Goal: Task Accomplishment & Management: Complete application form

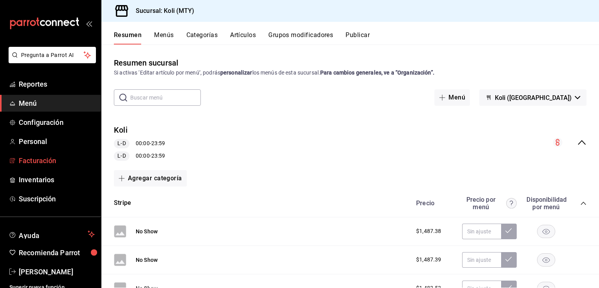
click at [36, 158] on span "Facturación" at bounding box center [57, 160] width 76 height 11
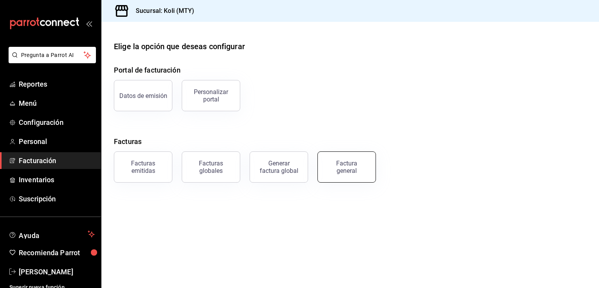
click at [373, 165] on button "Factura general" at bounding box center [347, 166] width 59 height 31
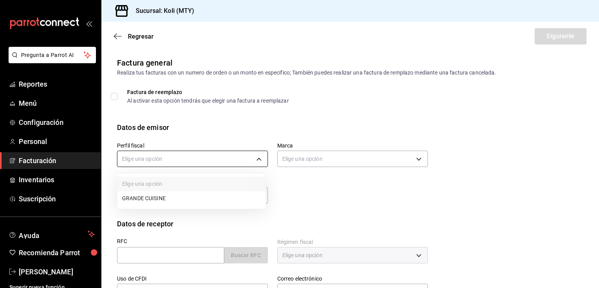
click at [228, 160] on body "Pregunta a Parrot AI Reportes Menú Configuración Personal Facturación Inventari…" at bounding box center [299, 144] width 599 height 288
click at [188, 197] on li "GRANDE CUISINE" at bounding box center [191, 198] width 148 height 14
type input "5b45664e-1ed5-40f4-a4c3-9b00694d0c55"
type input "d0121fda-d2d9-471b-a553-6c3ebe72ecf1"
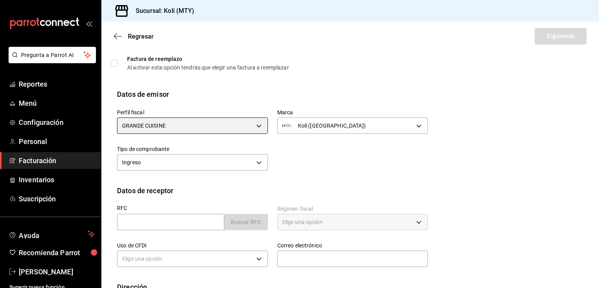
scroll to position [39, 0]
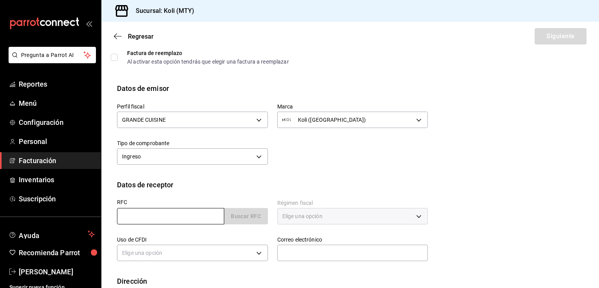
click at [186, 213] on input "text" at bounding box center [170, 216] width 107 height 16
paste input "FIC210224K32"
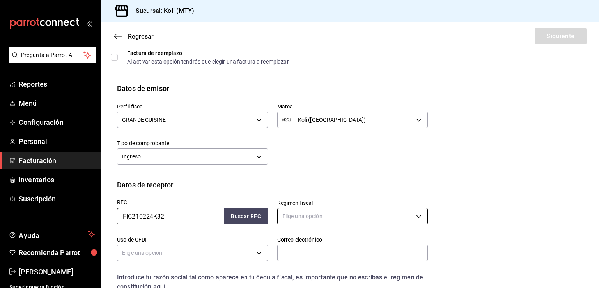
type input "FIC210224K32"
click at [310, 217] on body "Pregunta a Parrot AI Reportes Menú Configuración Personal Facturación Inventari…" at bounding box center [299, 144] width 599 height 288
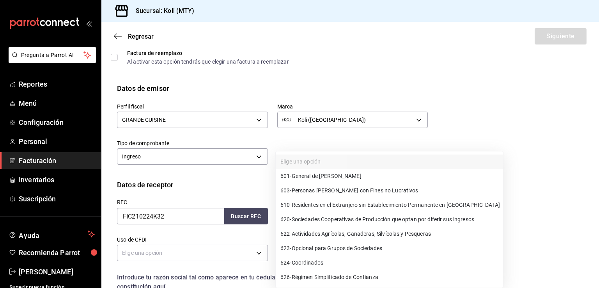
click at [336, 187] on span "603 - Personas [PERSON_NAME] con Fines no Lucrativos" at bounding box center [350, 191] width 138 height 8
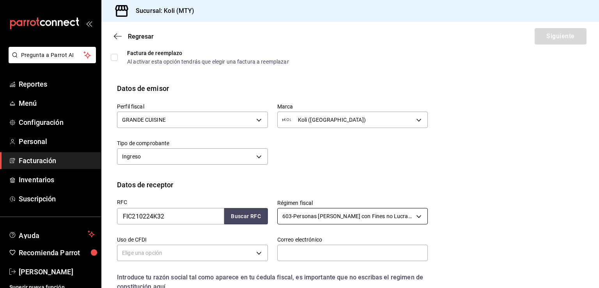
click at [325, 211] on body "Pregunta a Parrot AI Reportes Menú Configuración Personal Facturación Inventari…" at bounding box center [299, 144] width 599 height 288
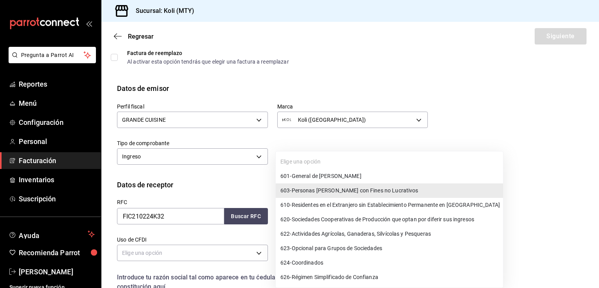
click at [316, 177] on span "601 - General de [PERSON_NAME]" at bounding box center [321, 176] width 81 height 8
type input "601"
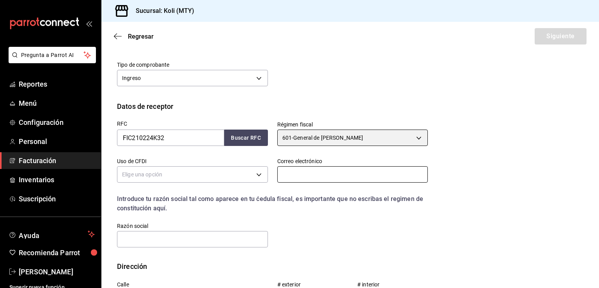
scroll to position [118, 0]
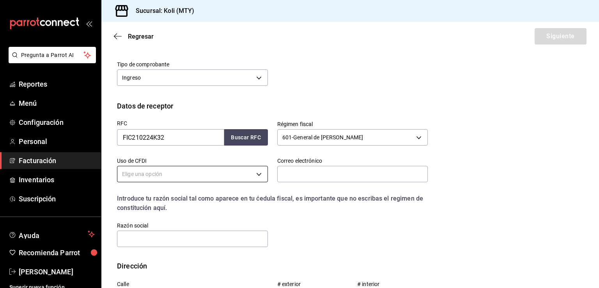
click at [251, 171] on body "Pregunta a Parrot AI Reportes Menú Configuración Personal Facturación Inventari…" at bounding box center [299, 144] width 599 height 288
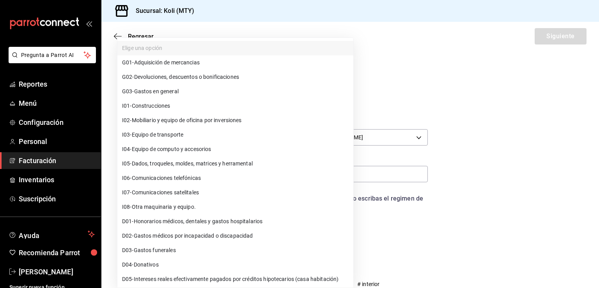
click at [177, 90] on span "G03 - Gastos en general" at bounding box center [150, 91] width 57 height 8
type input "G03"
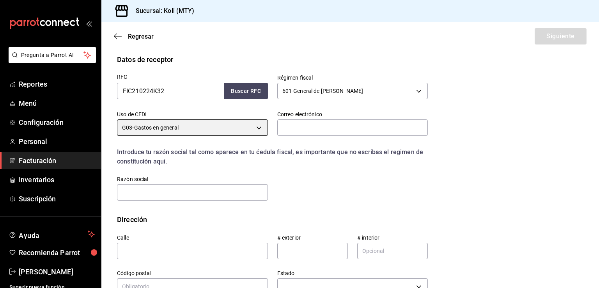
scroll to position [181, 0]
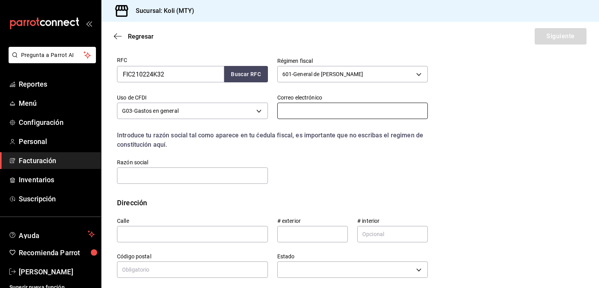
click at [293, 110] on input "text" at bounding box center [352, 111] width 151 height 16
type input "[EMAIL_ADDRESS][DOMAIN_NAME]"
click at [211, 171] on input "text" at bounding box center [192, 175] width 151 height 16
paste input "FIDEICOMISO INVEX 4297"
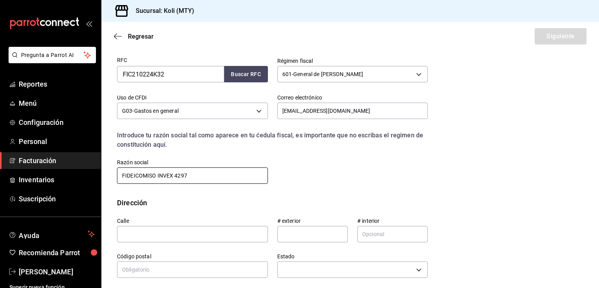
type input "FIDEICOMISO INVEX 4297"
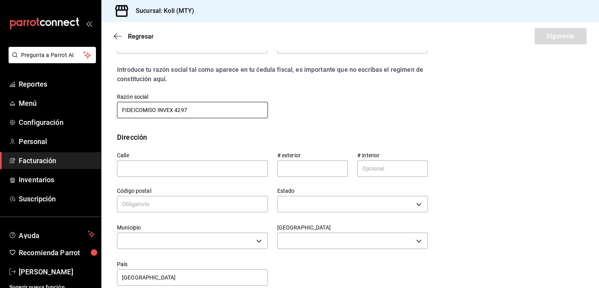
scroll to position [251, 0]
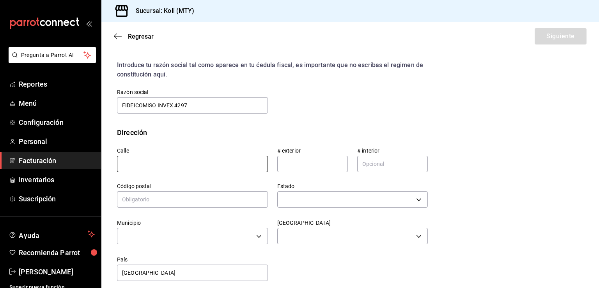
drag, startPoint x: 139, startPoint y: 161, endPoint x: 193, endPoint y: 147, distance: 55.8
click at [139, 161] on input "text" at bounding box center [192, 164] width 151 height 16
type input "4"
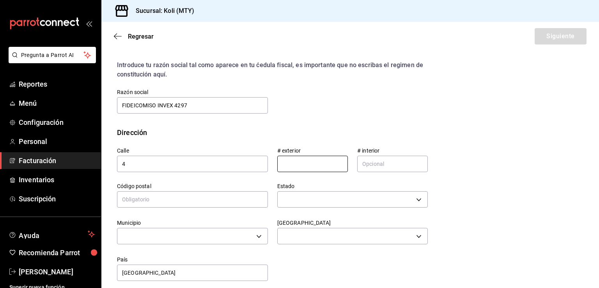
click at [321, 163] on input "text" at bounding box center [312, 164] width 71 height 16
type input "170 A"
click at [364, 160] on input "text" at bounding box center [392, 164] width 71 height 16
type input "8"
click at [137, 200] on input "text" at bounding box center [192, 199] width 151 height 16
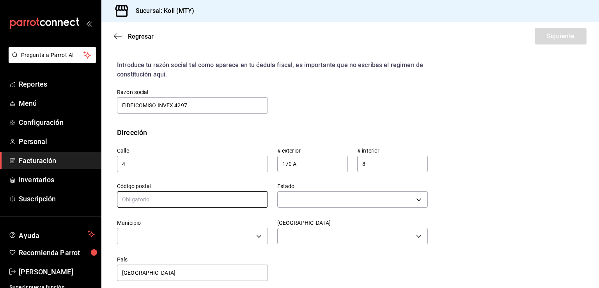
paste input "97133"
type input "97133"
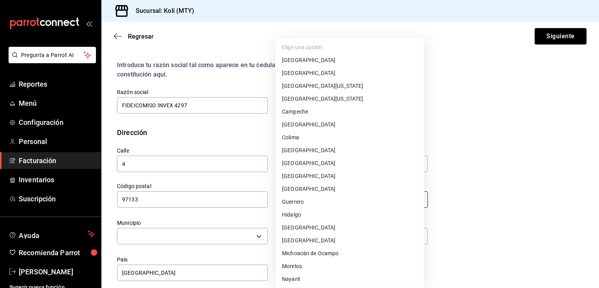
click at [341, 196] on body "Pregunta a Parrot AI Reportes Menú Configuración Personal Facturación Inventari…" at bounding box center [299, 144] width 599 height 288
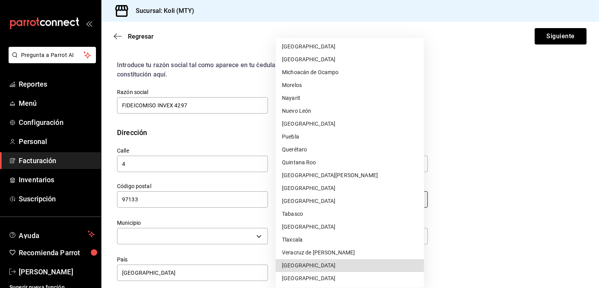
type input "[GEOGRAPHIC_DATA]"
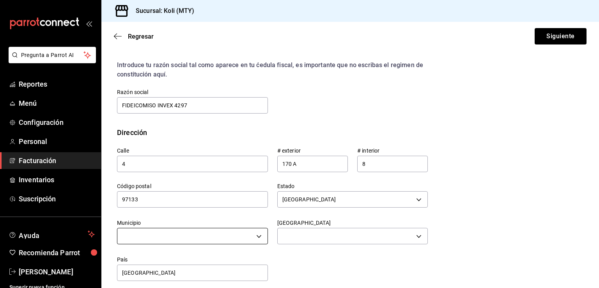
click at [183, 233] on body "Pregunta a Parrot AI Reportes Menú Configuración Personal Facturación Inventari…" at bounding box center [299, 144] width 599 height 288
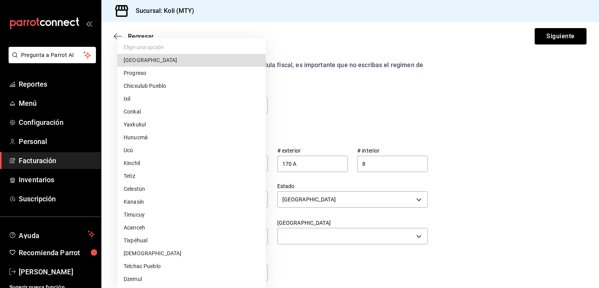
click at [174, 59] on li "[GEOGRAPHIC_DATA]" at bounding box center [191, 60] width 148 height 13
type input "[GEOGRAPHIC_DATA]"
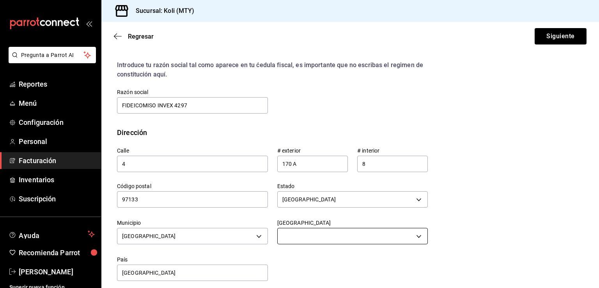
click at [367, 237] on body "Pregunta a Parrot AI Reportes Menú Configuración Personal Facturación Inventari…" at bounding box center [299, 144] width 599 height 288
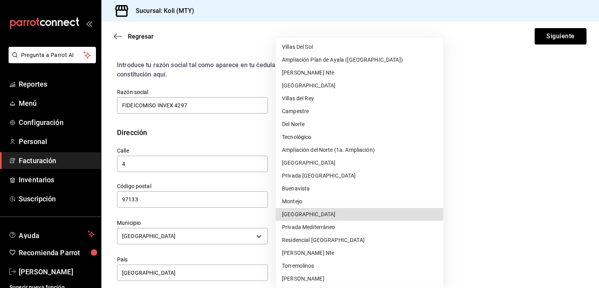
scroll to position [812, 0]
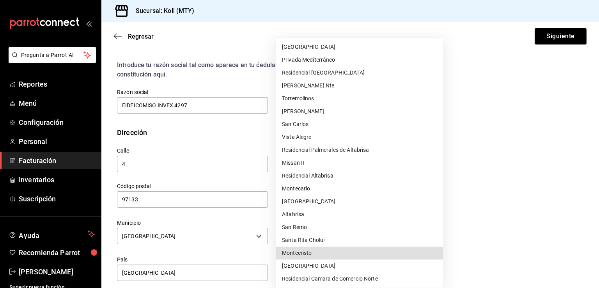
type input "Montecristo"
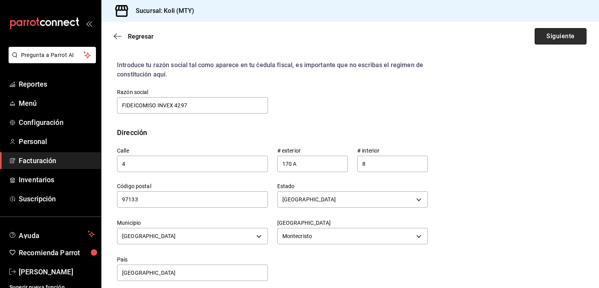
click at [554, 32] on button "Siguiente" at bounding box center [561, 36] width 52 height 16
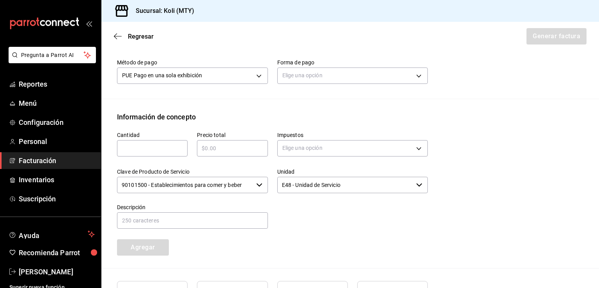
click at [149, 148] on input "text" at bounding box center [152, 148] width 71 height 9
type input "1"
click at [206, 151] on input "text" at bounding box center [232, 148] width 71 height 9
paste input "$74455.08"
type input "$74455.08"
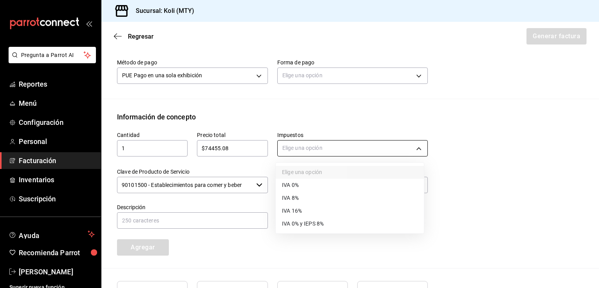
click at [305, 152] on body "Pregunta a Parrot AI Reportes Menú Configuración Personal Facturación Inventari…" at bounding box center [299, 144] width 599 height 288
click at [305, 210] on li "IVA 16%" at bounding box center [350, 210] width 148 height 13
type input "IVA_16"
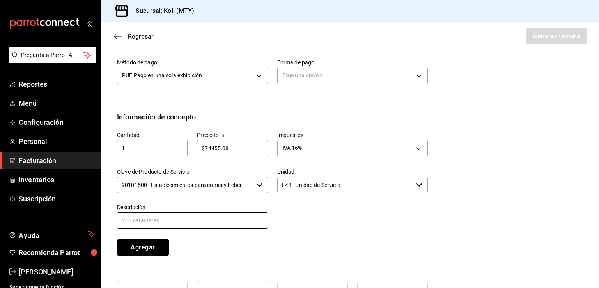
click at [183, 215] on input "text" at bounding box center [192, 220] width 151 height 16
type input "Consumo Evento [DATE]"
click at [243, 74] on body "Pregunta a Parrot AI Reportes Menú Configuración Personal Facturación Inventari…" at bounding box center [299, 144] width 599 height 288
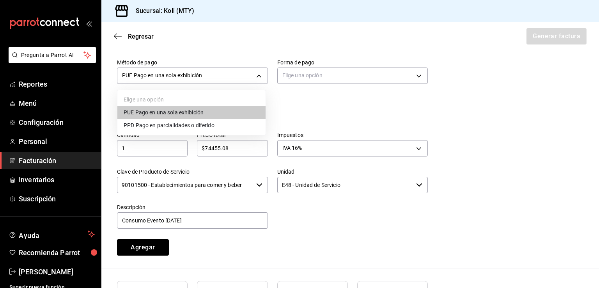
click at [199, 128] on span "PPD Pago en parcialidades o diferido" at bounding box center [169, 125] width 91 height 8
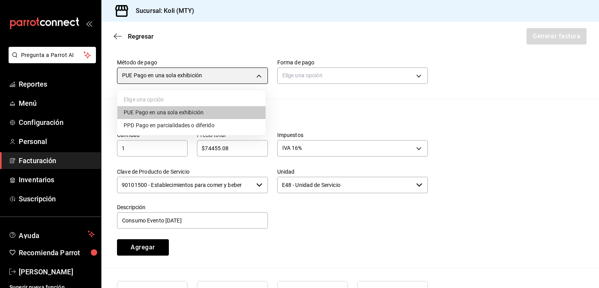
type input "PPD"
type input "99"
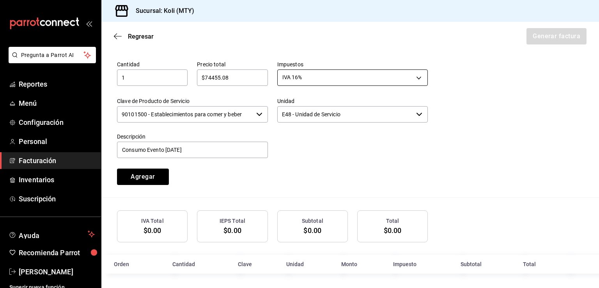
scroll to position [323, 0]
click at [130, 175] on button "Agregar" at bounding box center [143, 176] width 52 height 16
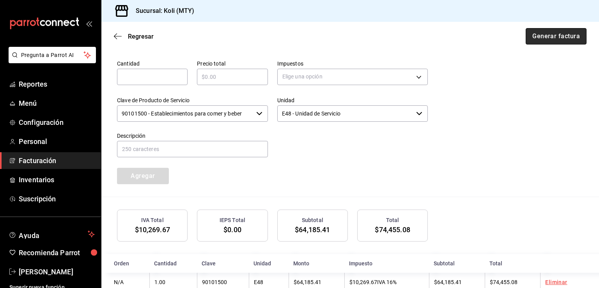
click at [532, 39] on button "Generar factura" at bounding box center [556, 36] width 61 height 16
